Goal: Information Seeking & Learning: Check status

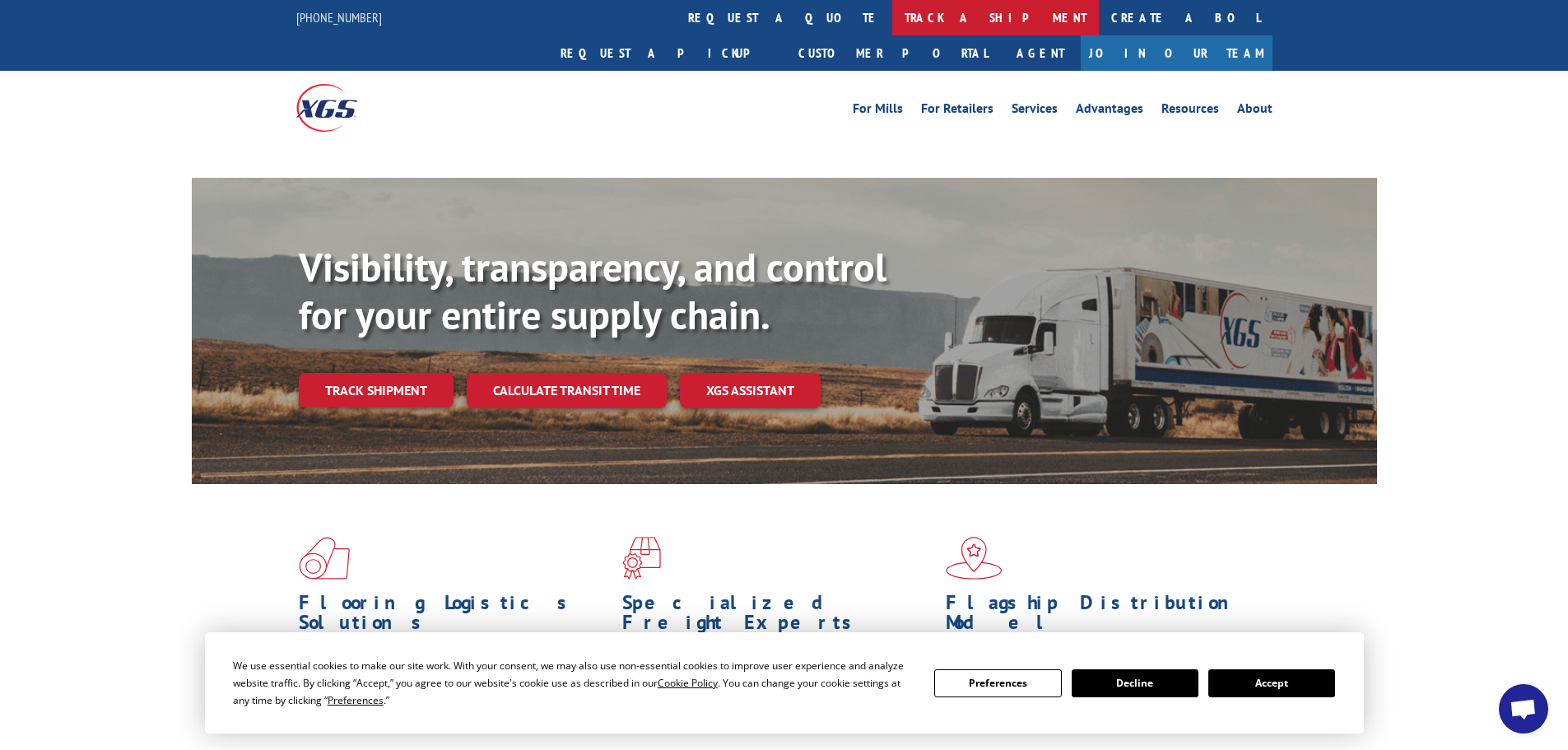
click at [892, 14] on link "track a shipment" at bounding box center [995, 17] width 207 height 35
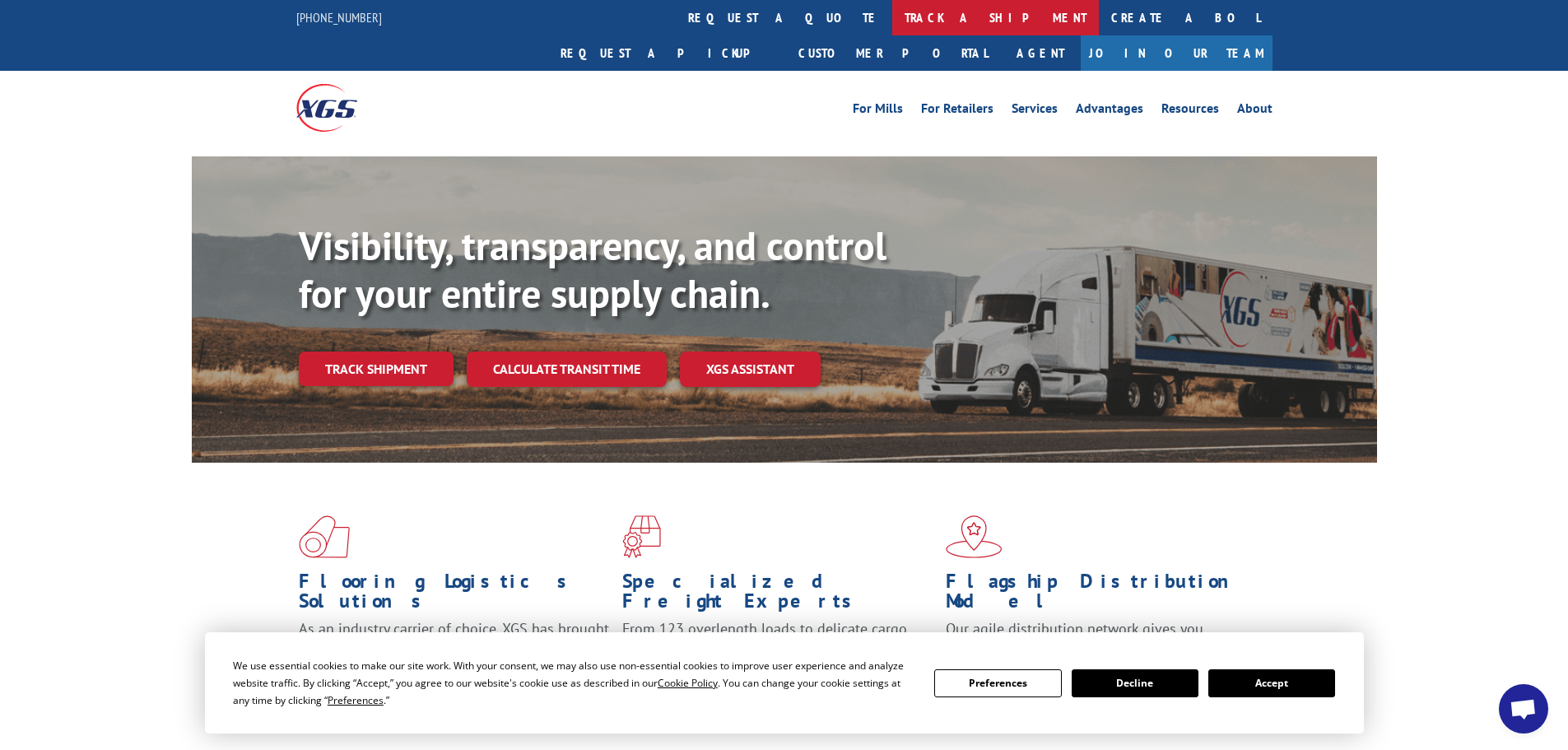
click at [892, 14] on link "track a shipment" at bounding box center [995, 17] width 207 height 35
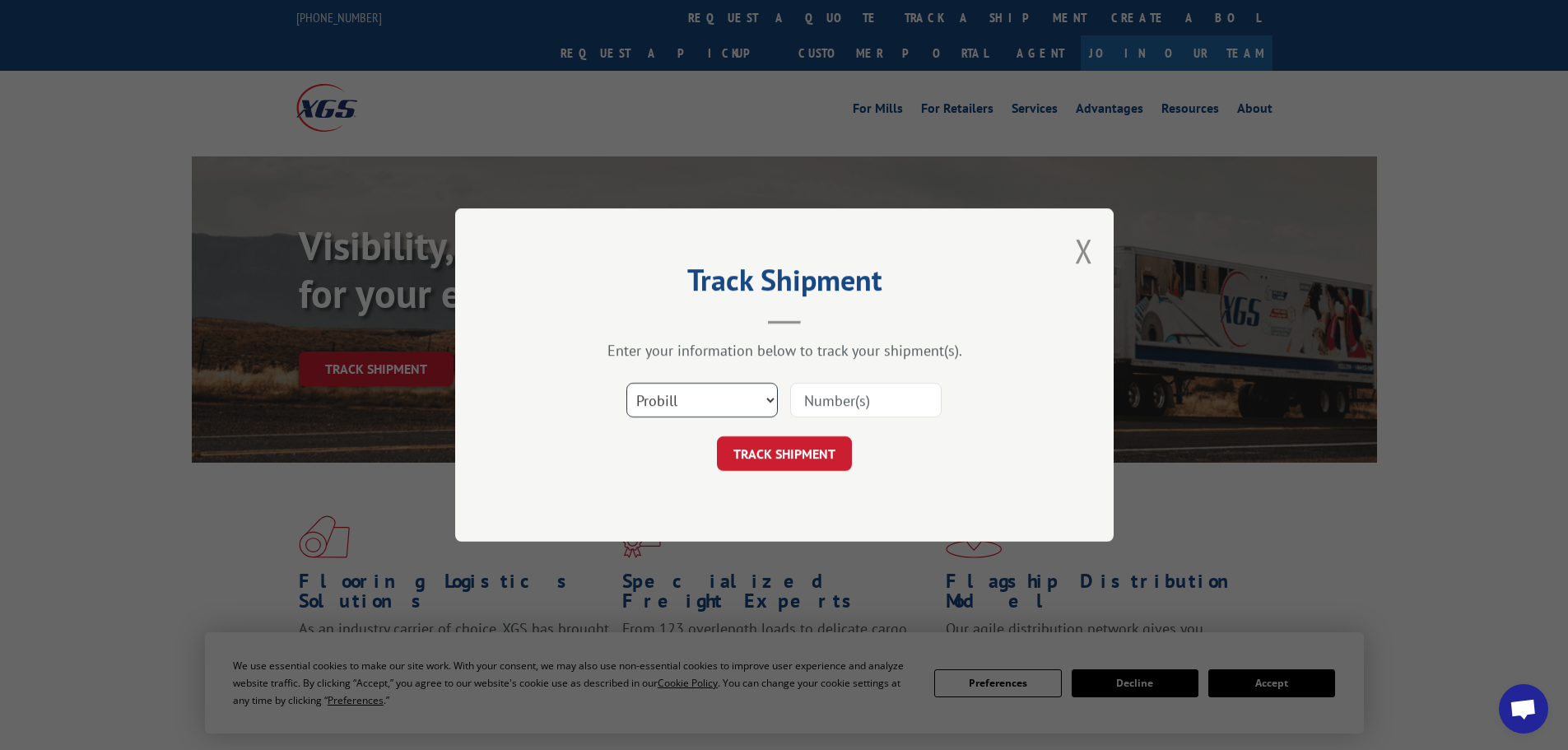
click at [772, 397] on select "Select category... Probill BOL PO" at bounding box center [702, 400] width 151 height 34
select select "bol"
click at [627, 383] on select "Select category... Probill BOL PO" at bounding box center [702, 400] width 151 height 34
click at [807, 405] on input at bounding box center [866, 400] width 151 height 34
type input "400738-01"
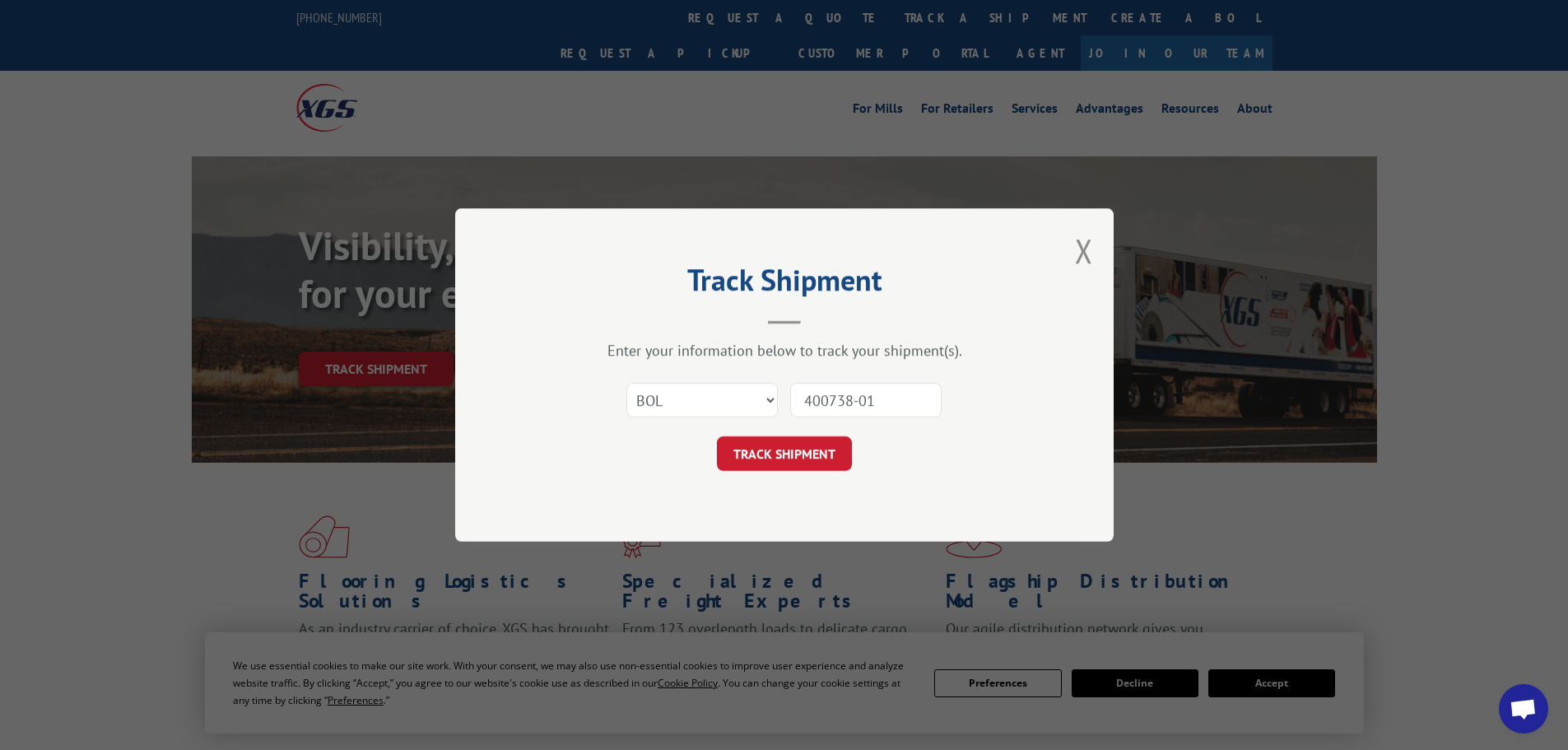
click at [765, 451] on button "TRACK SHIPMENT" at bounding box center [784, 454] width 135 height 34
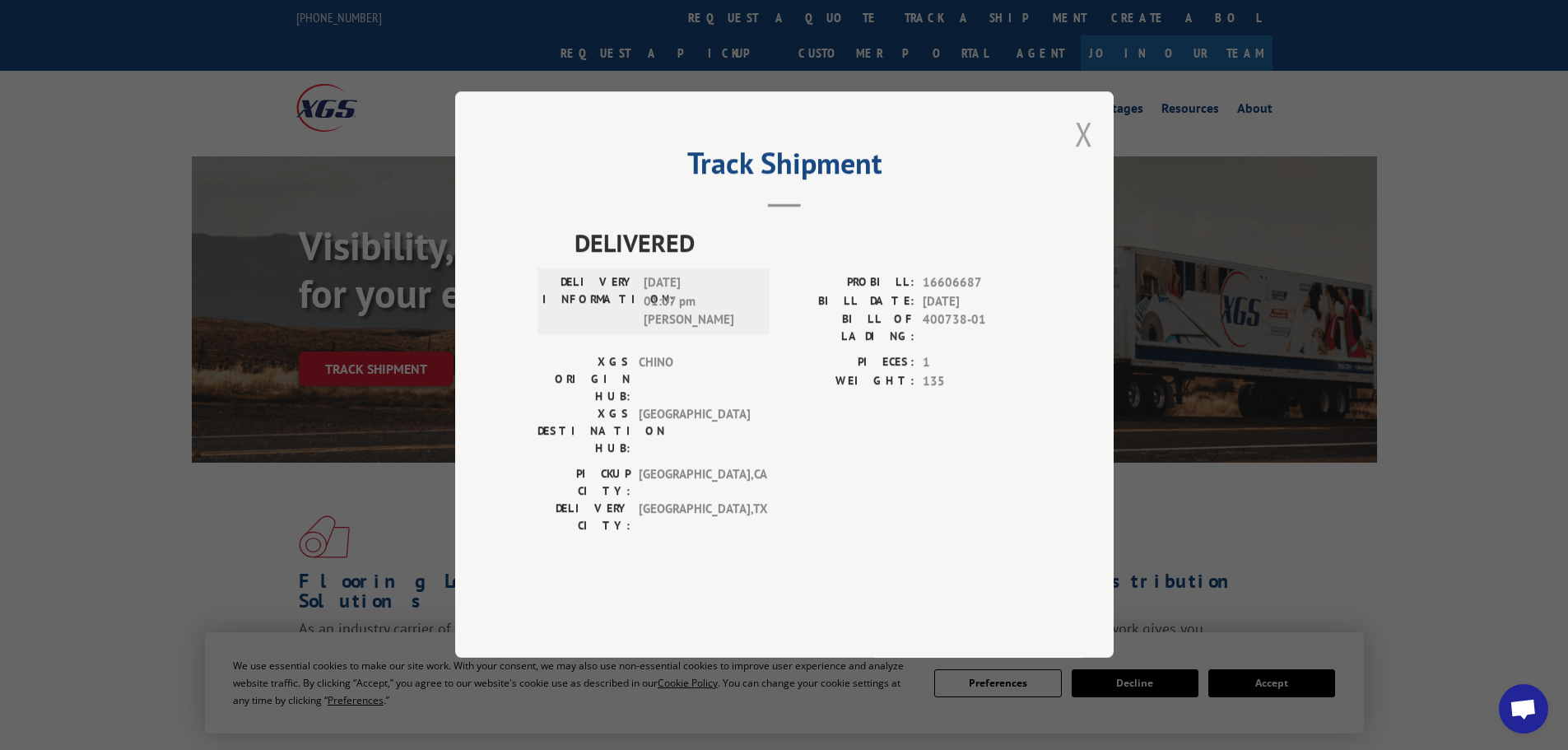
click at [1080, 155] on button "Close modal" at bounding box center [1084, 133] width 18 height 44
